Goal: Task Accomplishment & Management: Complete application form

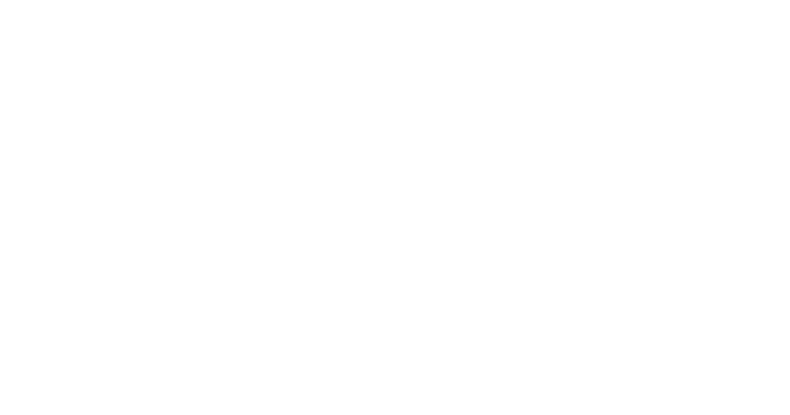
drag, startPoint x: 430, startPoint y: 253, endPoint x: 659, endPoint y: 282, distance: 231.6
click at [0, 0] on html at bounding box center [0, 0] width 0 height 0
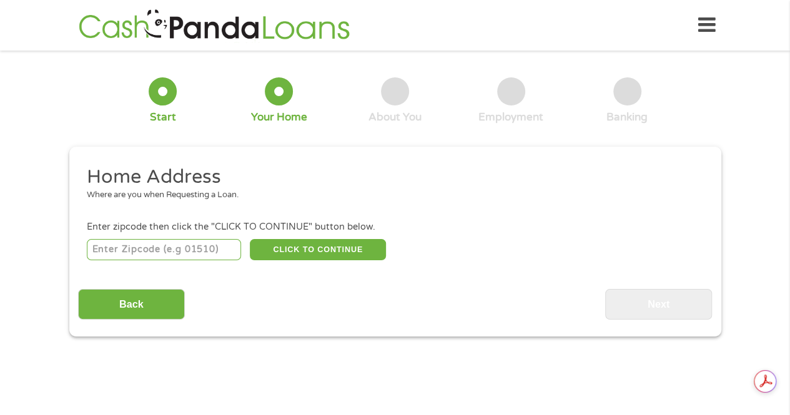
click at [192, 248] on input "number" at bounding box center [164, 249] width 154 height 21
type input "22203"
select select "[US_STATE]"
click at [297, 253] on button "CLICK TO CONTINUE" at bounding box center [318, 249] width 136 height 21
type input "22203"
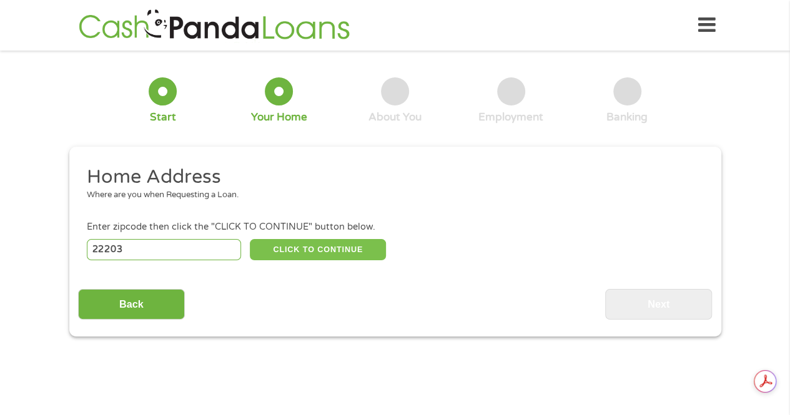
type input "[GEOGRAPHIC_DATA]"
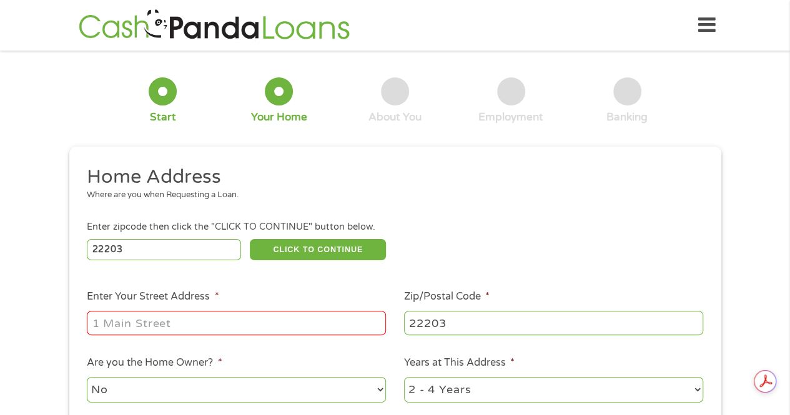
click at [252, 315] on input "Enter Your Street Address *" at bounding box center [236, 323] width 299 height 24
type input "[STREET_ADDRESS]"
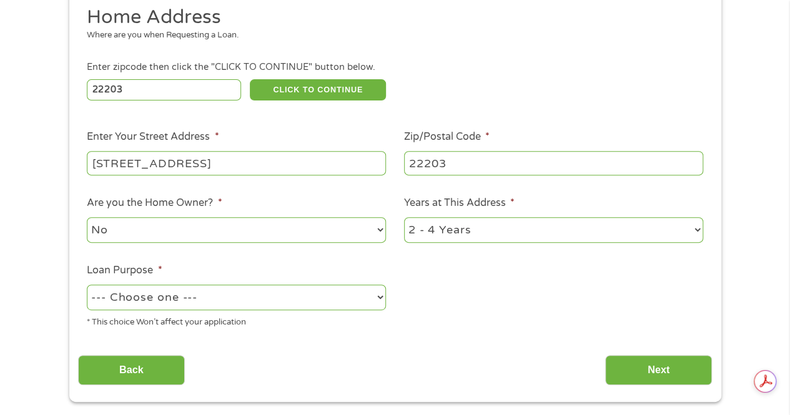
scroll to position [187, 0]
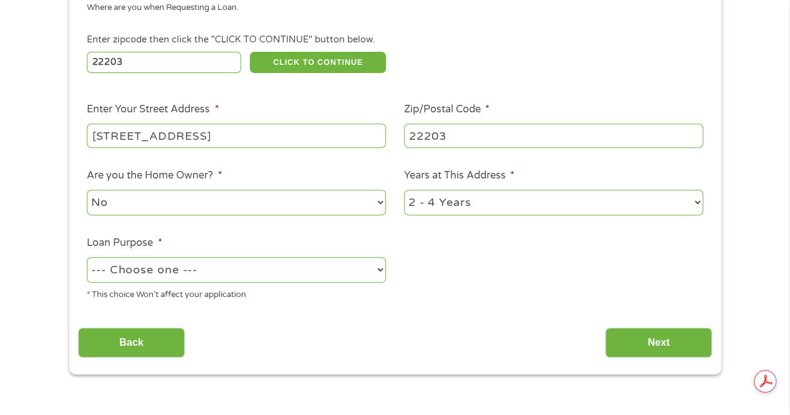
click at [303, 273] on select "--- Choose one --- Pay Bills Debt Consolidation Home Improvement Major Purchase…" at bounding box center [236, 270] width 299 height 26
select select "paybills"
click at [87, 258] on select "--- Choose one --- Pay Bills Debt Consolidation Home Improvement Major Purchase…" at bounding box center [236, 270] width 299 height 26
click at [195, 268] on select "--- Choose one --- Pay Bills Debt Consolidation Home Improvement Major Purchase…" at bounding box center [236, 270] width 299 height 26
click at [87, 258] on select "--- Choose one --- Pay Bills Debt Consolidation Home Improvement Major Purchase…" at bounding box center [236, 270] width 299 height 26
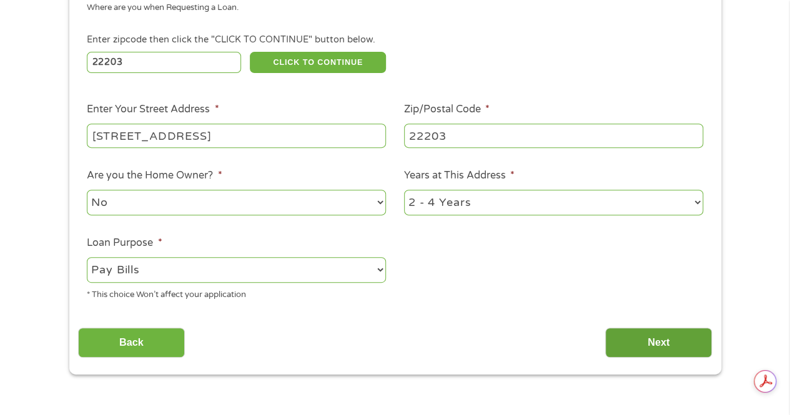
click at [660, 348] on input "Next" at bounding box center [658, 343] width 107 height 31
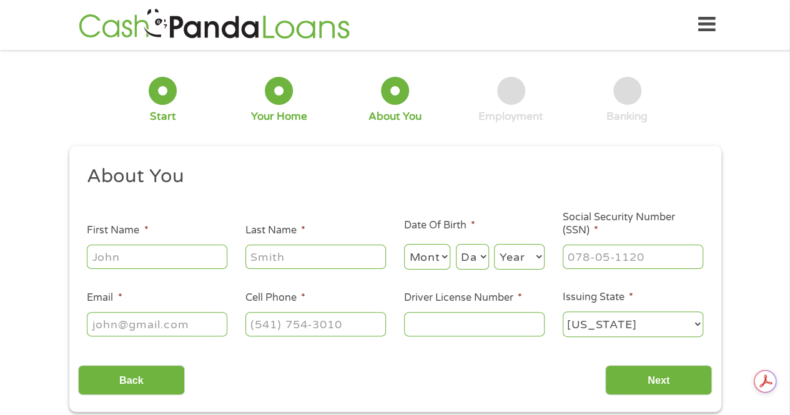
scroll to position [0, 0]
click at [161, 252] on input "First Name *" at bounding box center [157, 257] width 140 height 24
type input "[PERSON_NAME]"
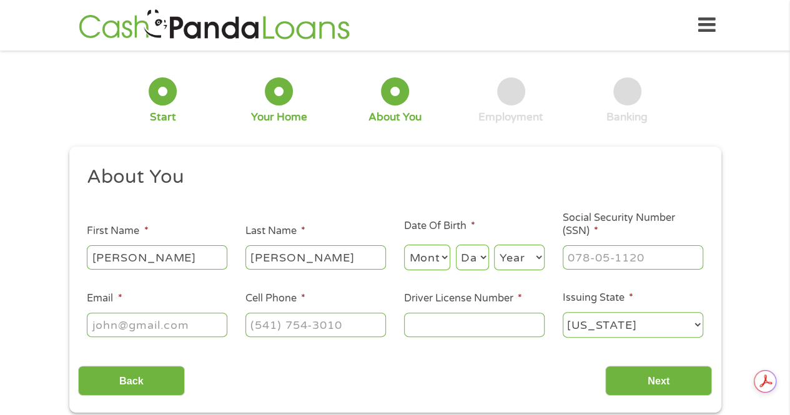
type input "[EMAIL_ADDRESS][DOMAIN_NAME]"
type input "[PHONE_NUMBER]"
click at [466, 328] on input "Driver License Number *" at bounding box center [474, 325] width 140 height 24
type input "B28646056"
click at [445, 258] on select "Month 1 2 3 4 5 6 7 8 9 10 11 12" at bounding box center [427, 258] width 47 height 26
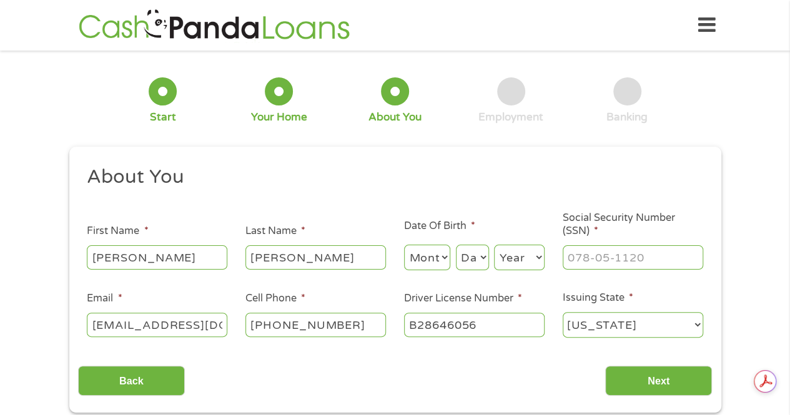
select select "3"
click at [404, 245] on select "Month 1 2 3 4 5 6 7 8 9 10 11 12" at bounding box center [427, 258] width 47 height 26
click at [480, 256] on select "Day 1 2 3 4 5 6 7 8 9 10 11 12 13 14 15 16 17 18 19 20 21 22 23 24 25 26 27 28 …" at bounding box center [472, 258] width 33 height 26
select select "4"
click at [456, 245] on select "Day 1 2 3 4 5 6 7 8 9 10 11 12 13 14 15 16 17 18 19 20 21 22 23 24 25 26 27 28 …" at bounding box center [472, 258] width 33 height 26
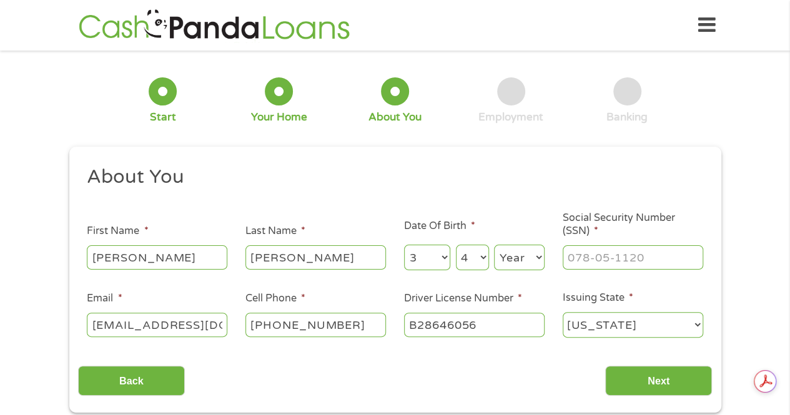
click at [517, 251] on select "Year [DATE] 2006 2005 2004 2003 2002 2001 2000 1999 1998 1997 1996 1995 1994 19…" at bounding box center [519, 258] width 51 height 26
select select "1985"
click at [494, 245] on select "Year [DATE] 2006 2005 2004 2003 2002 2001 2000 1999 1998 1997 1996 1995 1994 19…" at bounding box center [519, 258] width 51 height 26
click at [604, 262] on input "___-__-____" at bounding box center [633, 257] width 140 height 24
type input "597-07-1120"
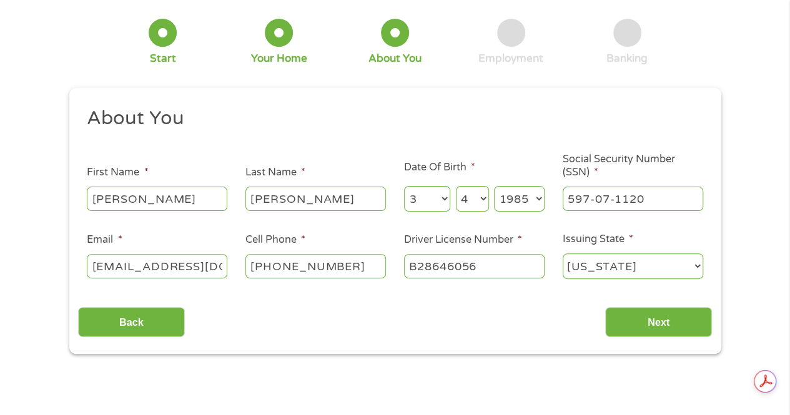
scroll to position [125, 0]
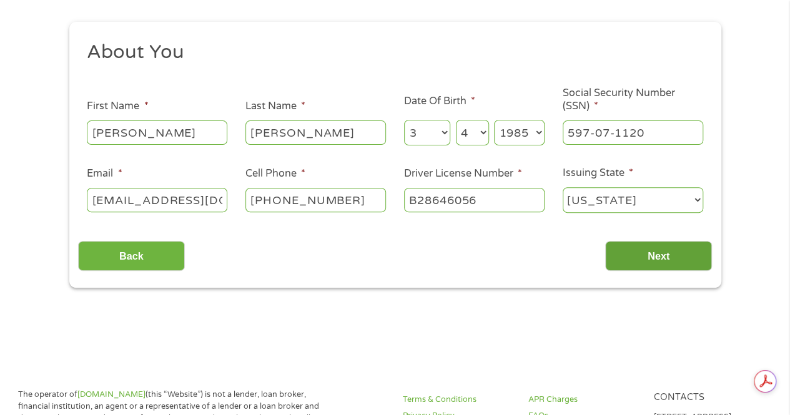
click at [678, 255] on input "Next" at bounding box center [658, 256] width 107 height 31
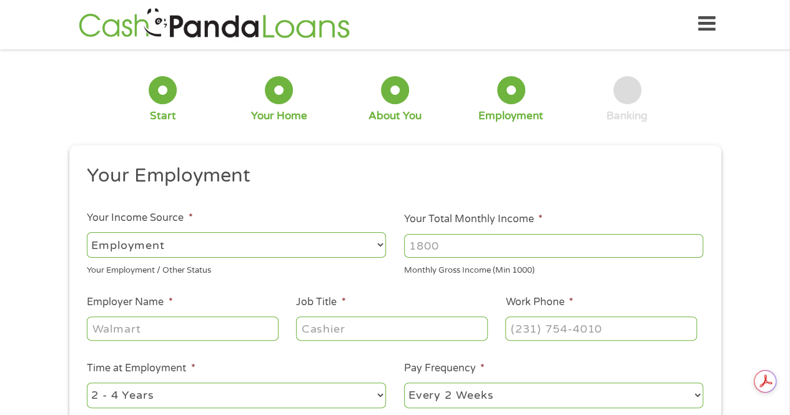
scroll to position [0, 0]
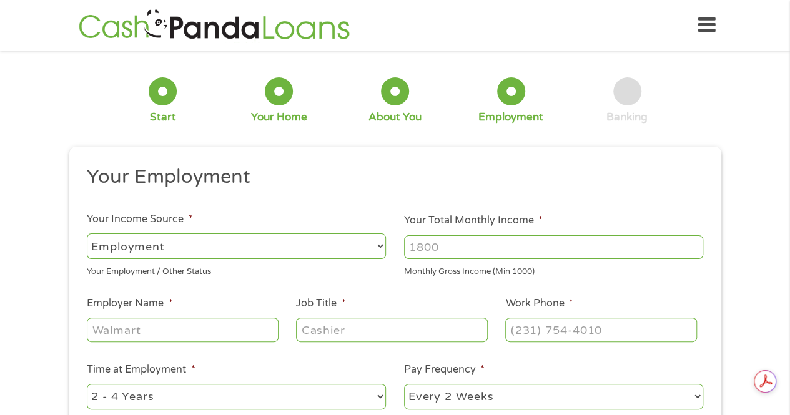
click at [493, 247] on input "Your Total Monthly Income *" at bounding box center [553, 247] width 299 height 24
type input "3200"
click at [215, 328] on input "Employer Name *" at bounding box center [182, 330] width 191 height 24
click at [260, 330] on input "National youth Advocated program" at bounding box center [182, 330] width 191 height 24
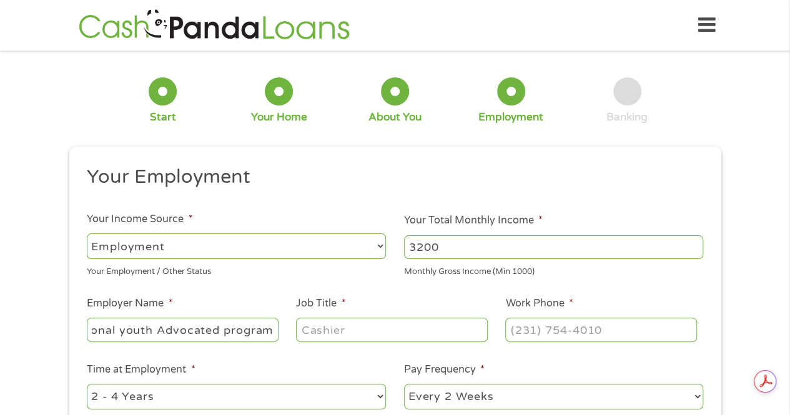
click at [260, 330] on input "National youth Advocated program" at bounding box center [182, 330] width 191 height 24
click at [129, 332] on input "National youth Advocated Program" at bounding box center [182, 330] width 191 height 24
type input "National Youth Advocated Program"
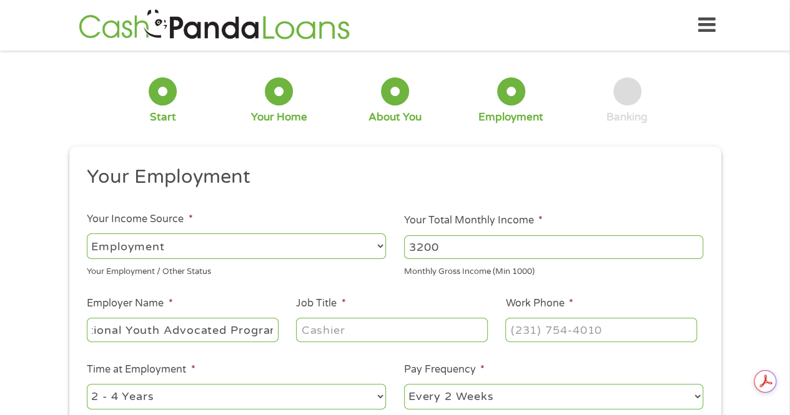
click at [331, 335] on input "Job Title *" at bounding box center [391, 330] width 191 height 24
type input "Assistant Program Director"
click at [519, 330] on input "(___) ___-____" at bounding box center [600, 330] width 191 height 24
click at [552, 328] on input "(_57) 176-5710" at bounding box center [600, 330] width 191 height 24
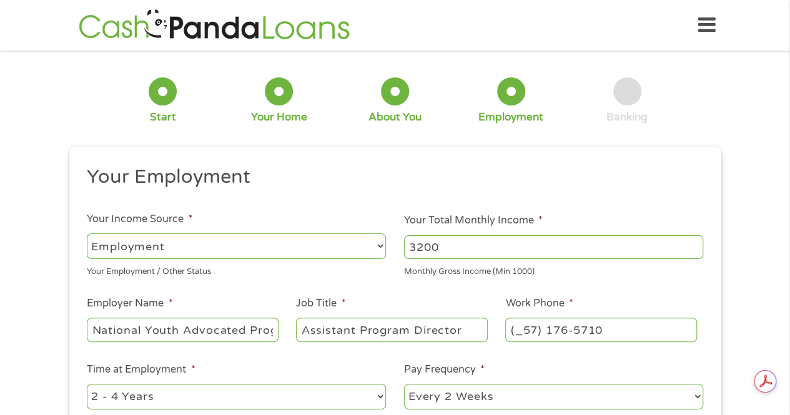
click at [552, 328] on input "(_57) 176-5710" at bounding box center [600, 330] width 191 height 24
type input "[PHONE_NUMBER]"
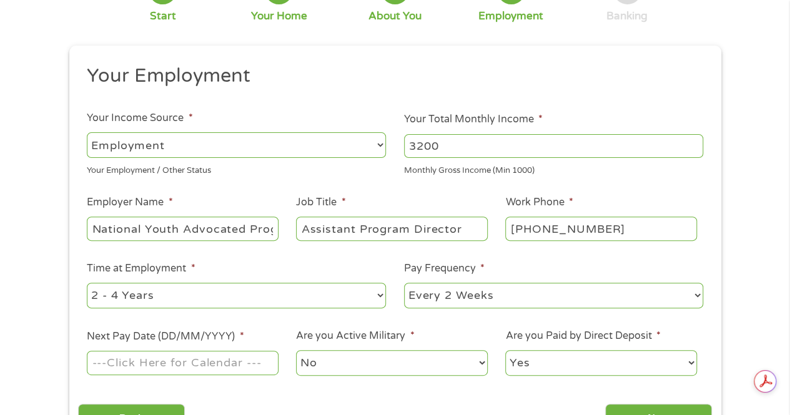
scroll to position [187, 0]
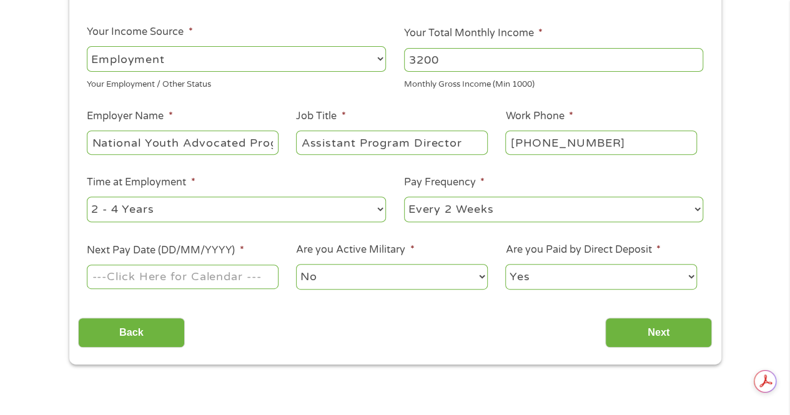
click at [461, 217] on select "--- Choose one --- Every 2 Weeks Every Week Monthly Semi-Monthly" at bounding box center [553, 210] width 299 height 26
select select "semimonthly"
click at [404, 197] on select "--- Choose one --- Every 2 Weeks Every Week Monthly Semi-Monthly" at bounding box center [553, 210] width 299 height 26
click at [359, 213] on select "--- Choose one --- 1 Year or less 1 - 2 Years 2 - 4 Years Over 4 Years" at bounding box center [236, 210] width 299 height 26
select select "24months"
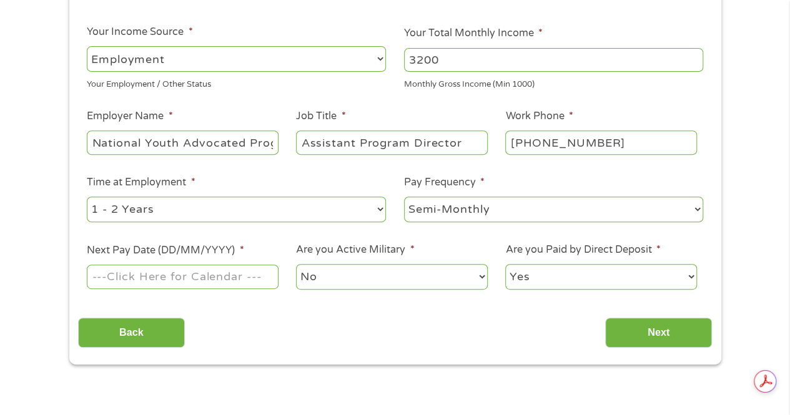
click at [87, 197] on select "--- Choose one --- 1 Year or less 1 - 2 Years 2 - 4 Years Over 4 Years" at bounding box center [236, 210] width 299 height 26
click at [204, 278] on input "Next Pay Date (DD/MM/YYYY) *" at bounding box center [182, 277] width 191 height 24
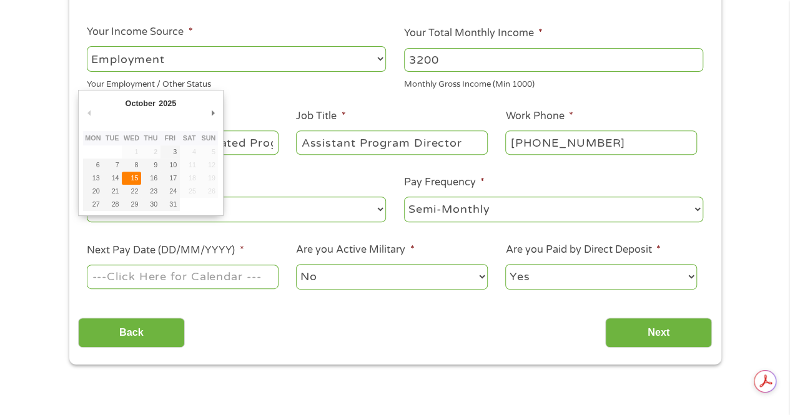
type input "[DATE]"
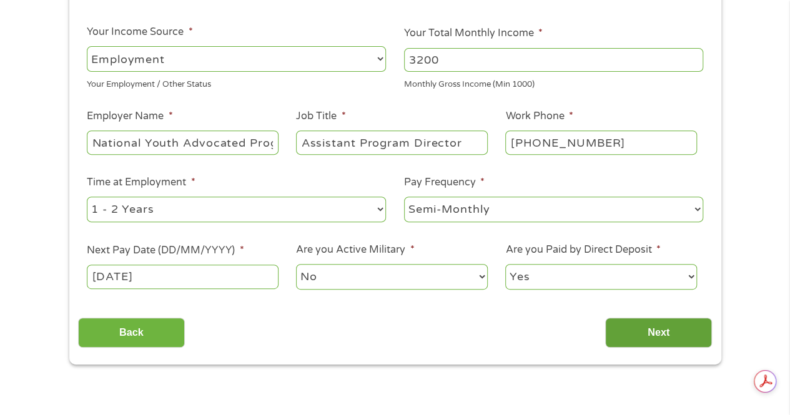
click at [655, 330] on input "Next" at bounding box center [658, 333] width 107 height 31
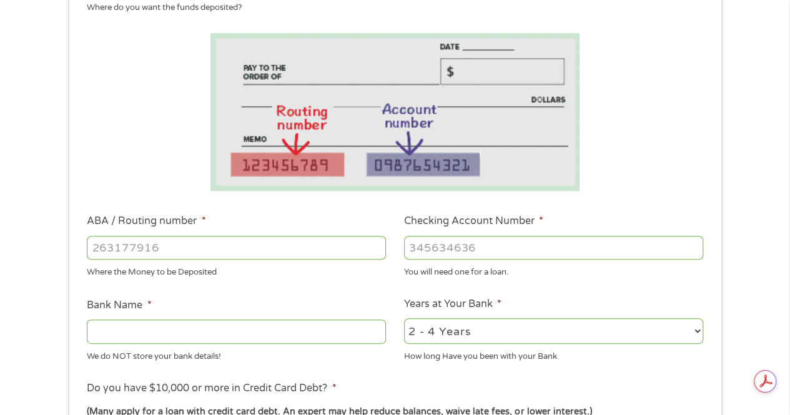
scroll to position [0, 0]
click at [300, 247] on input "ABA / Routing number *" at bounding box center [236, 248] width 299 height 24
type input "031176110"
type input "CAPITAL ONE NA"
type input "031176110"
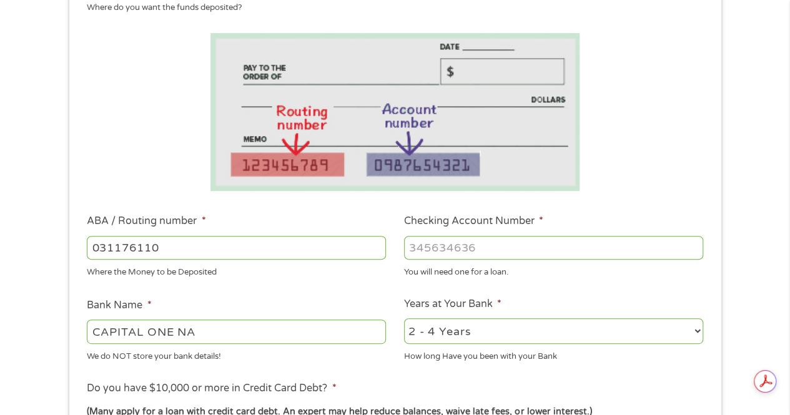
click at [473, 252] on input "Checking Account Number *" at bounding box center [553, 248] width 299 height 24
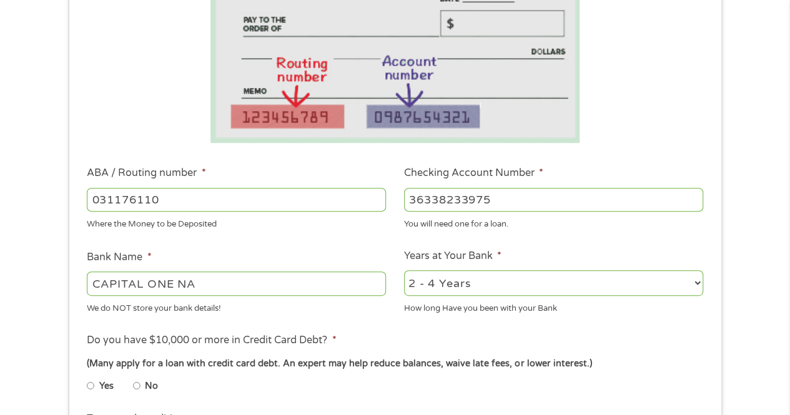
scroll to position [375, 0]
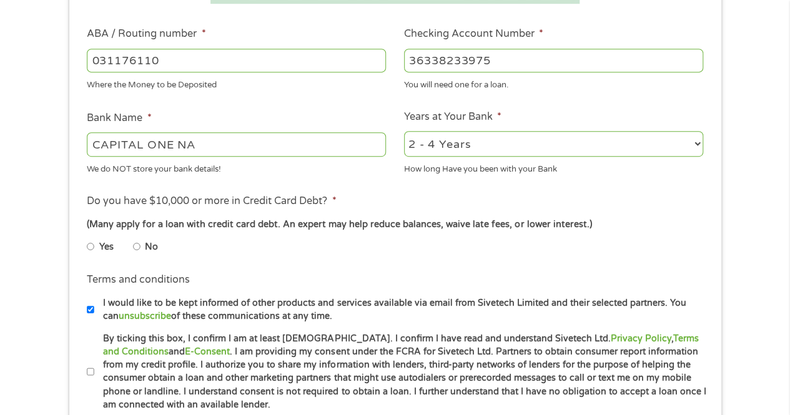
type input "36338233975"
click at [142, 247] on li "No" at bounding box center [155, 247] width 45 height 24
click at [136, 243] on input "No" at bounding box center [136, 247] width 7 height 20
radio input "true"
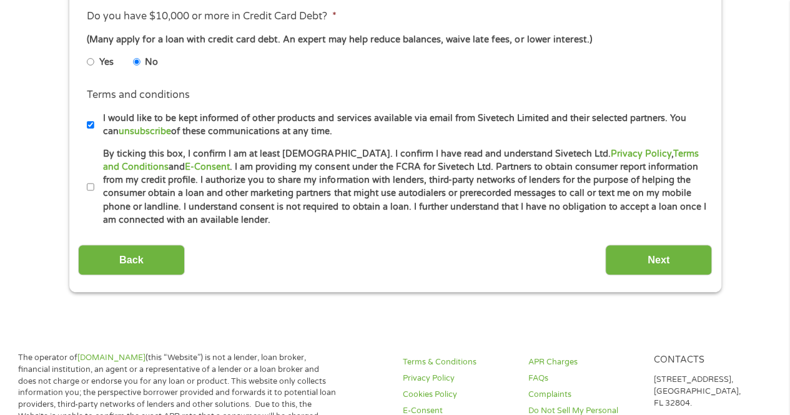
scroll to position [562, 0]
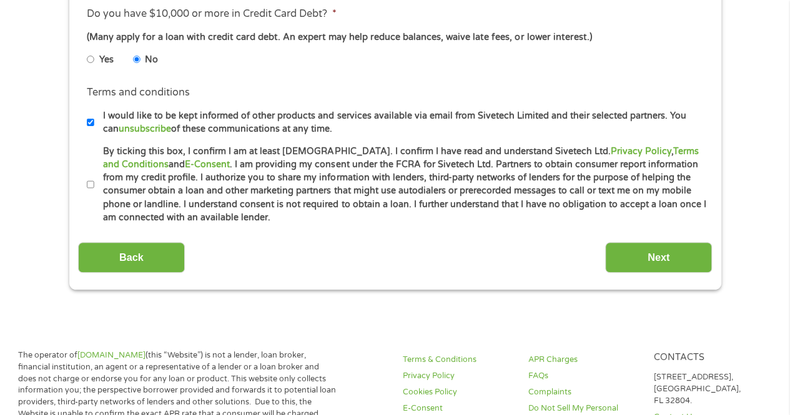
click at [87, 180] on input "By ticking this box, I confirm I am at least [DEMOGRAPHIC_DATA]. I confirm I ha…" at bounding box center [90, 185] width 7 height 20
checkbox input "true"
click at [87, 119] on input "I would like to be kept informed of other products and services available via e…" at bounding box center [90, 122] width 7 height 20
checkbox input "false"
click at [693, 253] on input "Next" at bounding box center [658, 257] width 107 height 31
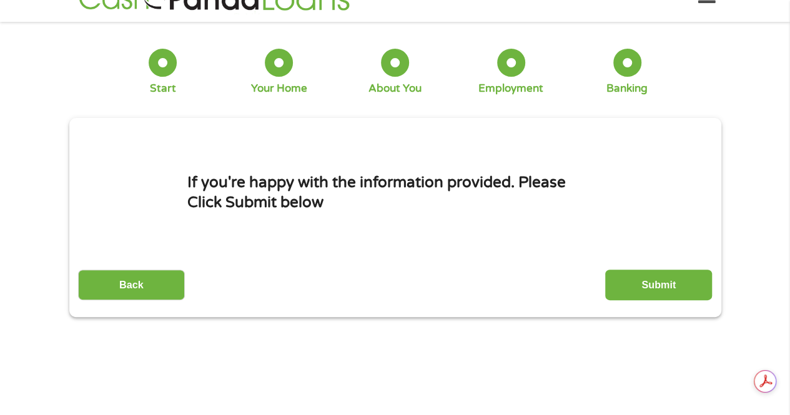
scroll to position [0, 0]
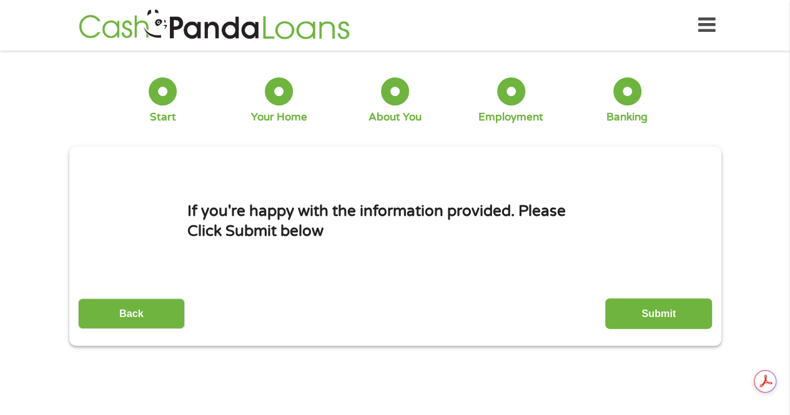
click at [681, 308] on input "Submit" at bounding box center [658, 313] width 107 height 31
